Goal: Transaction & Acquisition: Download file/media

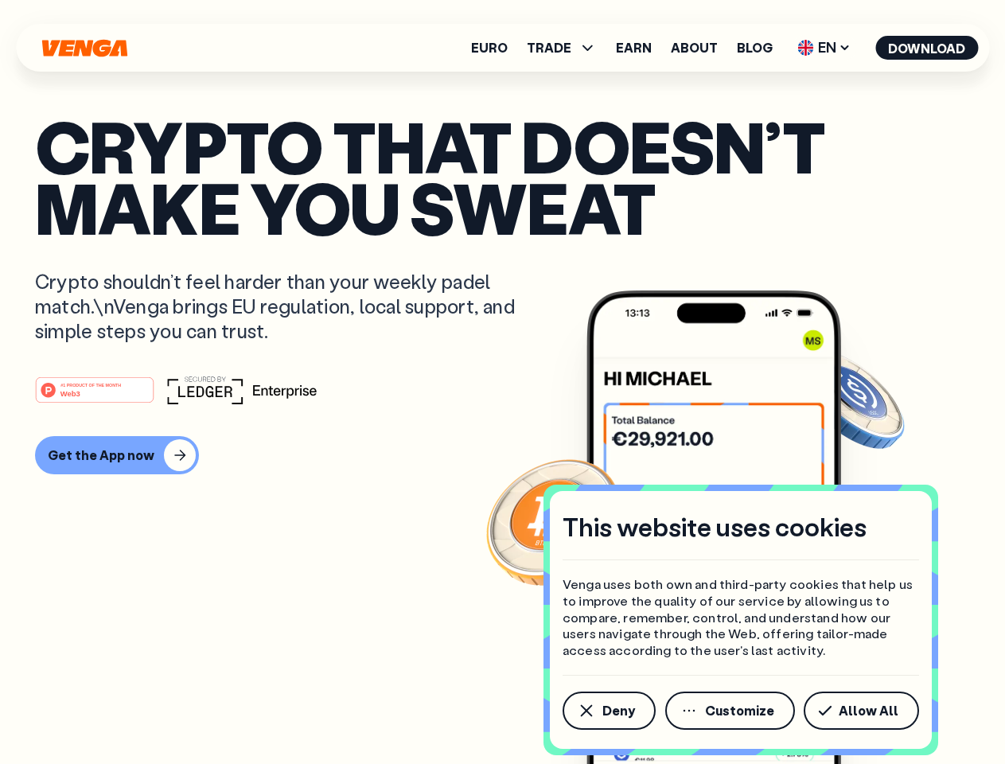
click at [502, 382] on div "#1 PRODUCT OF THE MONTH Web3" at bounding box center [502, 390] width 935 height 29
click at [608, 711] on span "Deny" at bounding box center [619, 710] width 33 height 13
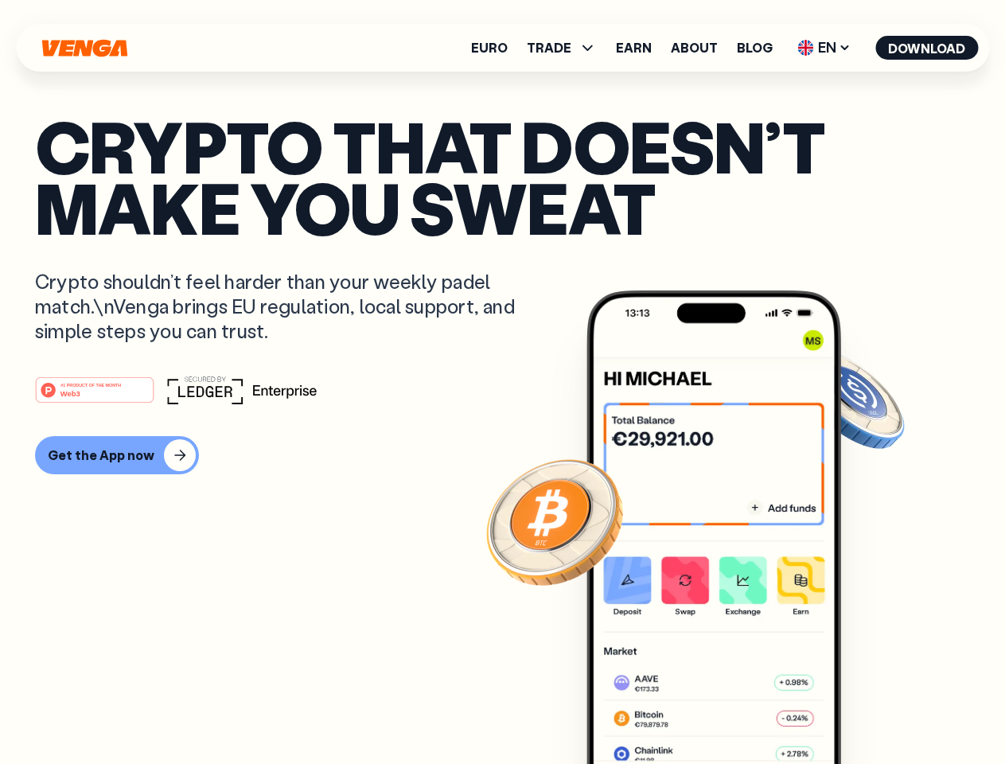
click at [731, 711] on img at bounding box center [714, 557] width 255 height 533
click at [864, 711] on article "Crypto that doesn’t make you sweat Crypto shouldn’t feel harder than your weekl…" at bounding box center [502, 413] width 935 height 597
click at [567, 48] on span "TRADE" at bounding box center [549, 47] width 45 height 13
click at [825, 48] on span "EN" at bounding box center [824, 47] width 64 height 25
click at [927, 48] on button "Download" at bounding box center [927, 48] width 103 height 24
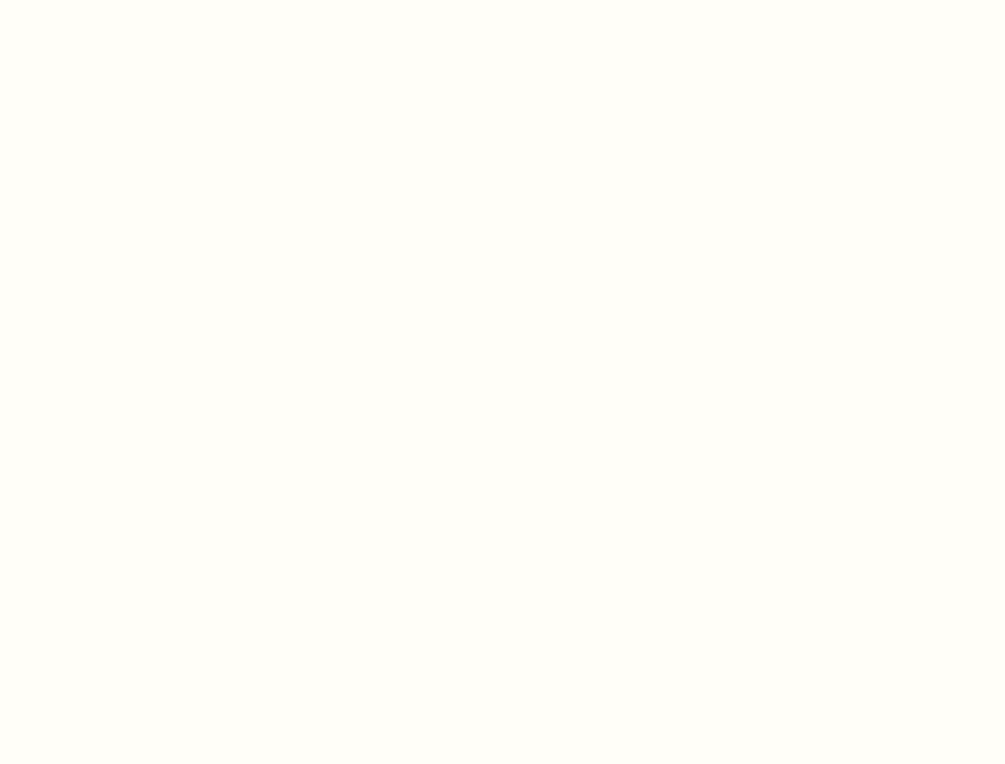
click at [115, 0] on html "This website uses cookies Venga uses both own and third-party cookies that help…" at bounding box center [502, 0] width 1005 height 0
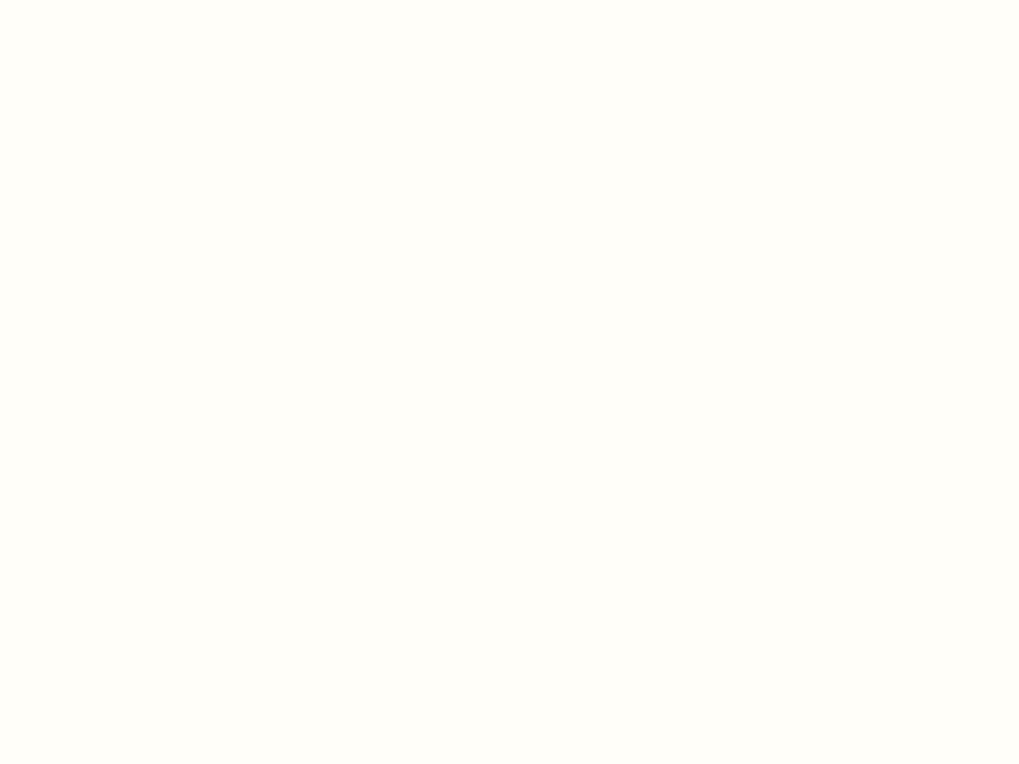
click at [97, 0] on html "This website uses cookies Venga uses both own and third-party cookies that help…" at bounding box center [509, 0] width 1019 height 0
